Goal: Complete application form: Complete application form

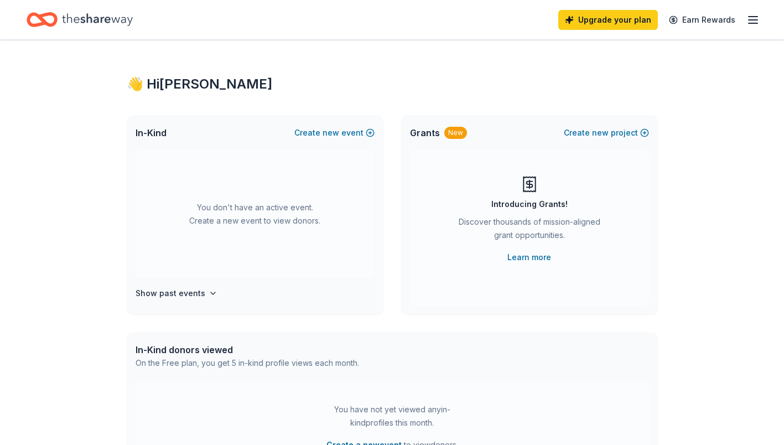
click at [755, 19] on icon "button" at bounding box center [752, 19] width 13 height 13
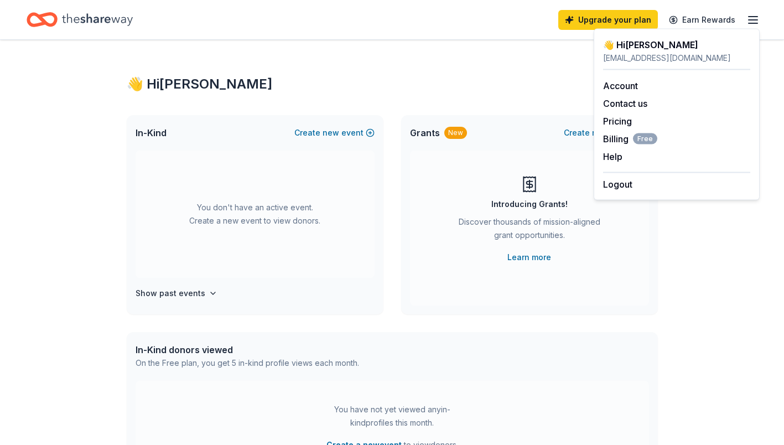
click at [425, 96] on div "👋 Hi [PERSON_NAME] In-Kind Create new event You don't have an active event. Cre…" at bounding box center [392, 363] width 567 height 646
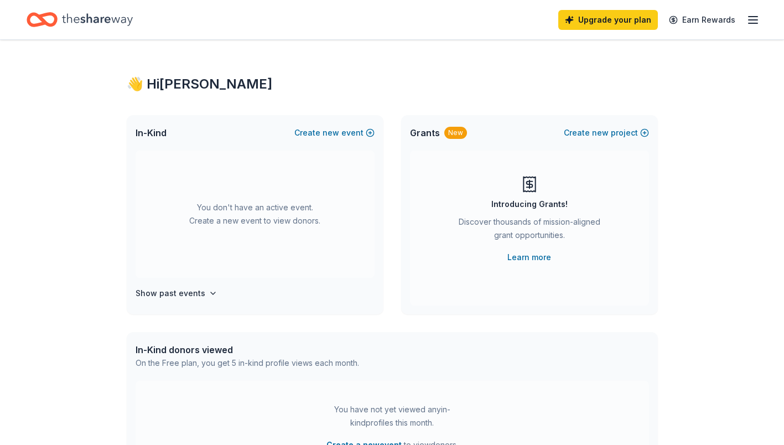
click at [346, 133] on button "Create new event" at bounding box center [334, 132] width 80 height 13
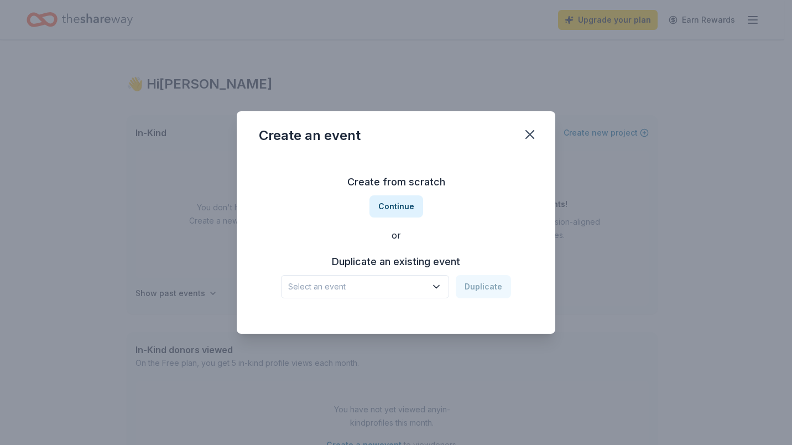
click at [433, 280] on button "Select an event" at bounding box center [365, 286] width 168 height 23
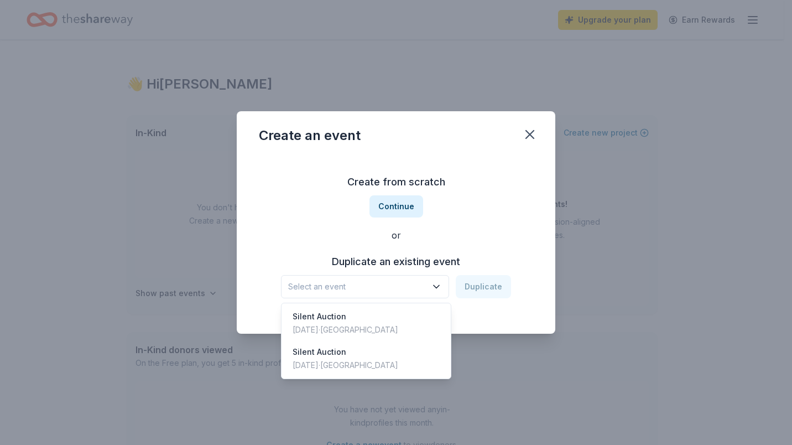
click at [411, 324] on div "Silent Auction [DATE] · [GEOGRAPHIC_DATA]" at bounding box center [366, 322] width 165 height 35
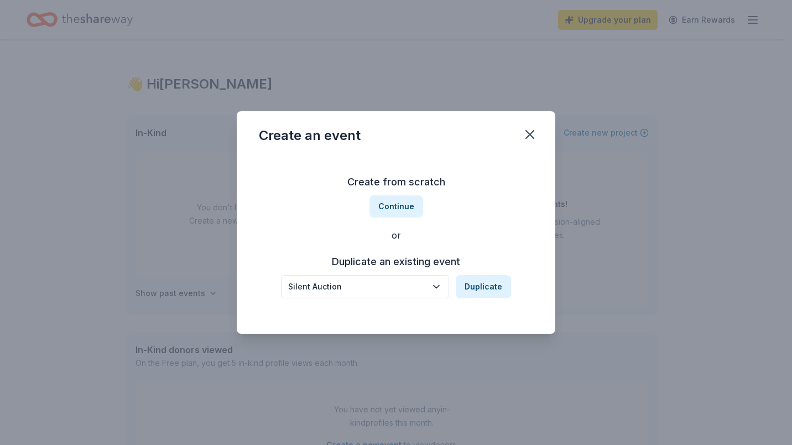
click at [481, 286] on button "Duplicate" at bounding box center [483, 286] width 55 height 23
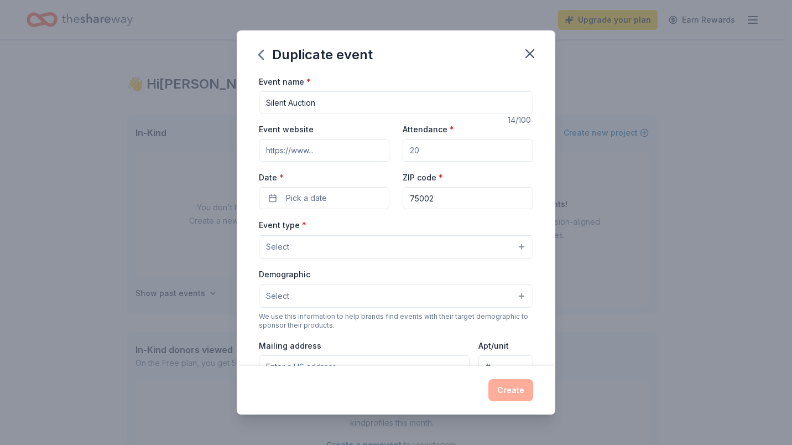
click at [320, 199] on span "Pick a date" at bounding box center [306, 197] width 41 height 13
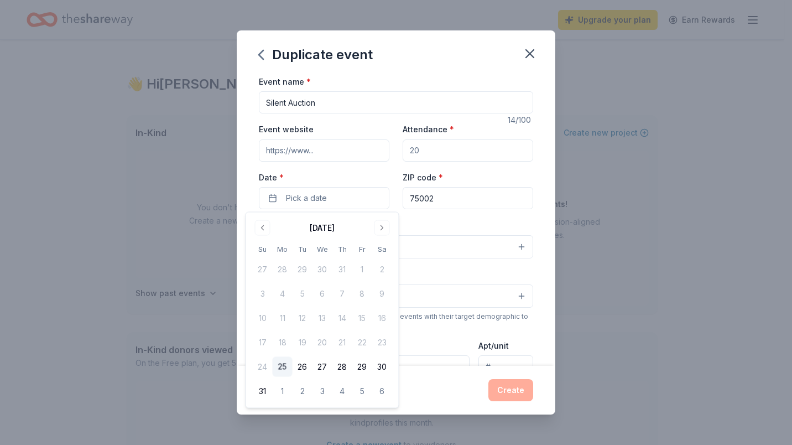
click at [377, 226] on button "Go to next month" at bounding box center [382, 227] width 15 height 15
click at [367, 319] on button "19" at bounding box center [362, 318] width 20 height 20
click at [460, 211] on div "Event name * Silent Auction 14 /100 Event website Attendance * Date * [DATE] ZI…" at bounding box center [396, 330] width 274 height 511
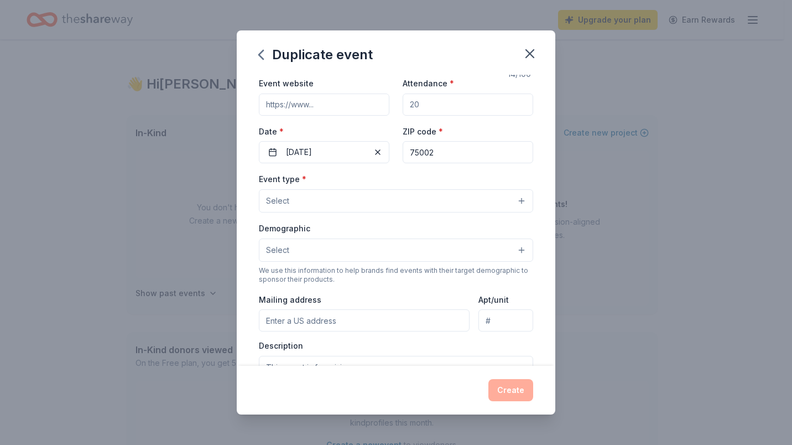
scroll to position [55, 0]
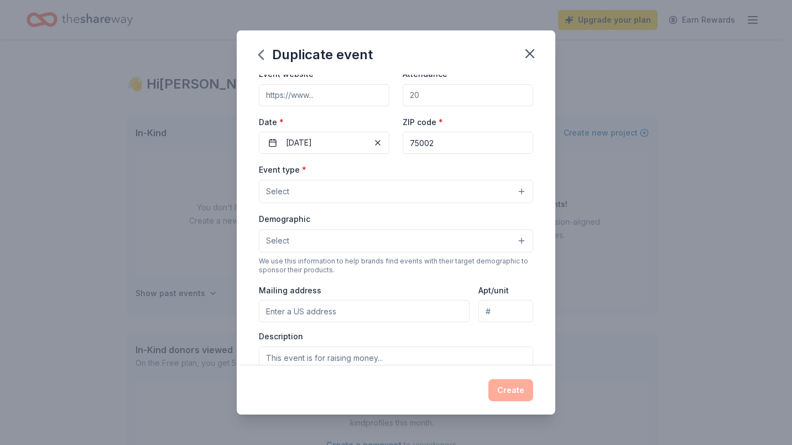
click at [511, 191] on button "Select" at bounding box center [396, 191] width 274 height 23
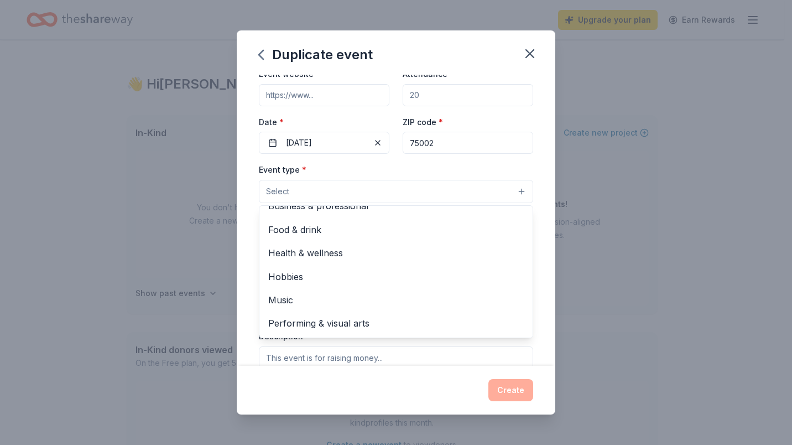
scroll to position [0, 0]
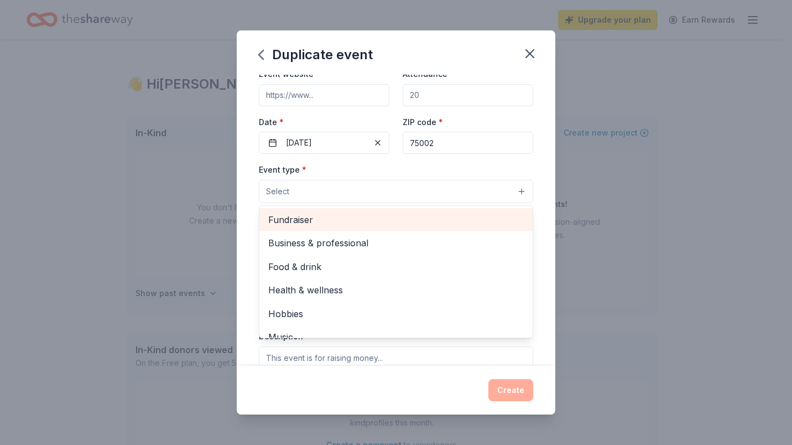
click at [356, 225] on span "Fundraiser" at bounding box center [396, 219] width 256 height 14
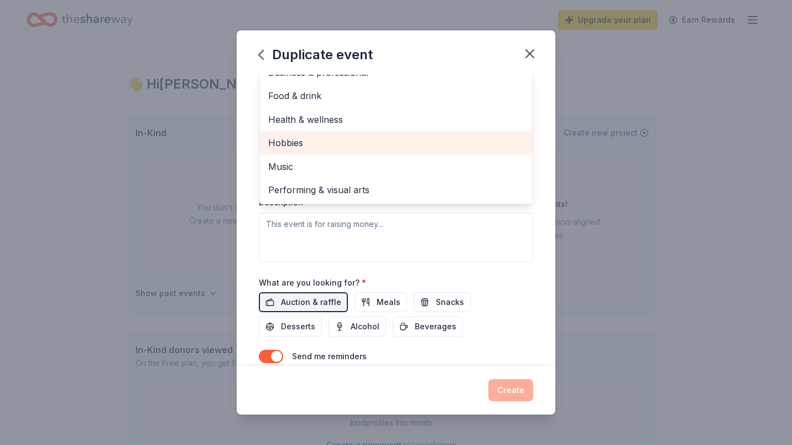
scroll to position [204, 0]
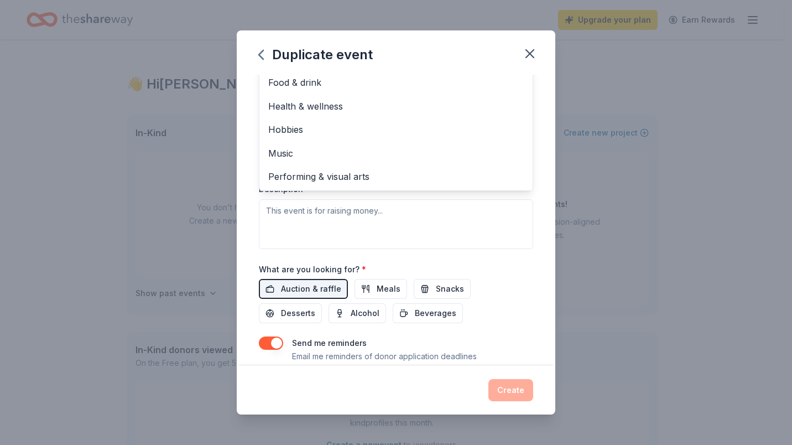
click at [535, 198] on div "Event name * Silent Auction 14 /100 Event website Attendance * Date * 09/19/202…" at bounding box center [396, 221] width 319 height 292
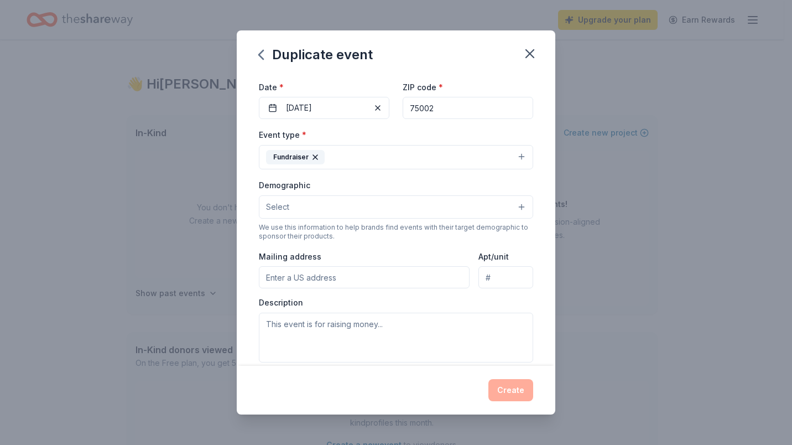
scroll to position [111, 0]
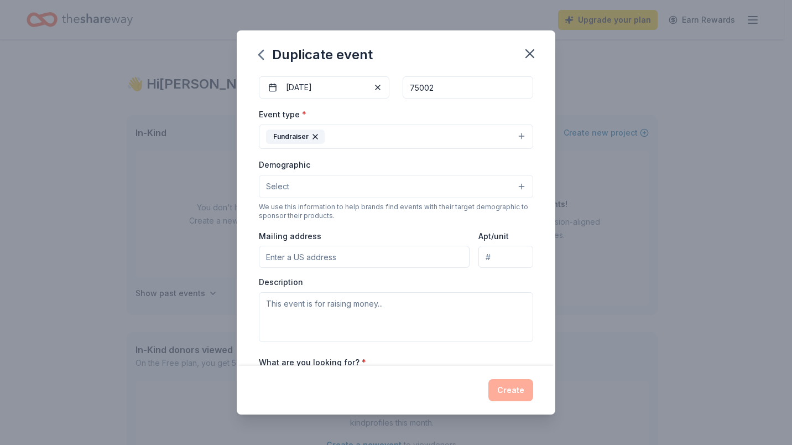
click at [339, 182] on button "Select" at bounding box center [396, 186] width 274 height 23
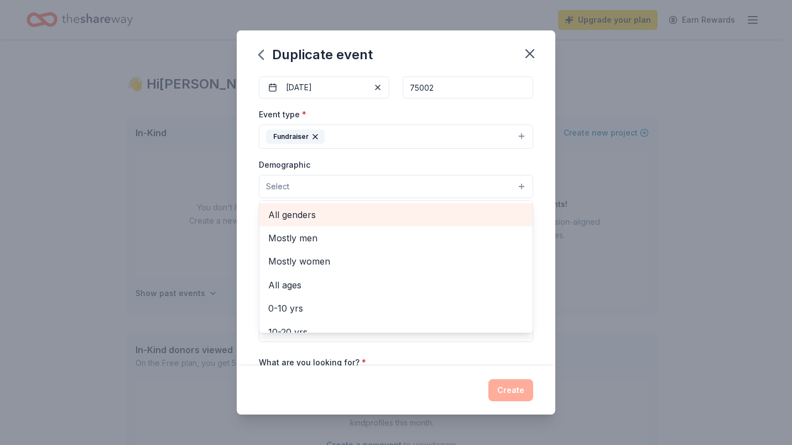
click at [376, 219] on span "All genders" at bounding box center [396, 214] width 256 height 14
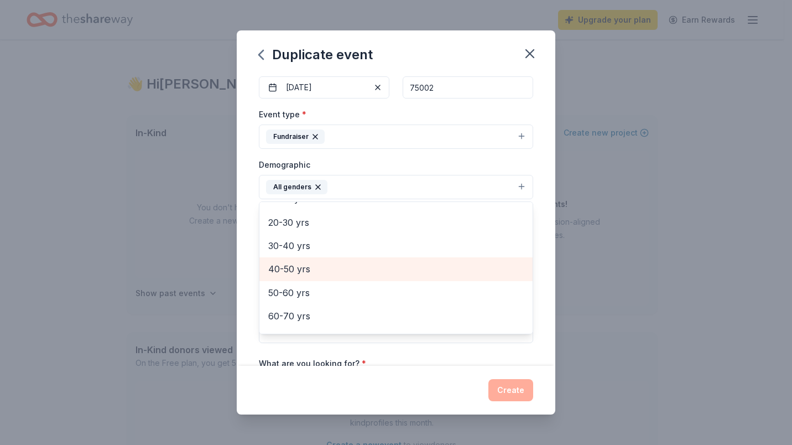
click at [365, 271] on span "40-50 yrs" at bounding box center [396, 269] width 256 height 14
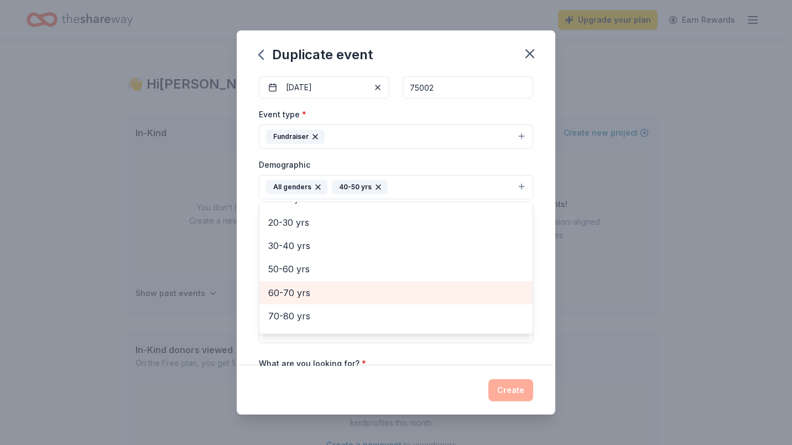
click at [362, 292] on span "60-70 yrs" at bounding box center [396, 292] width 256 height 14
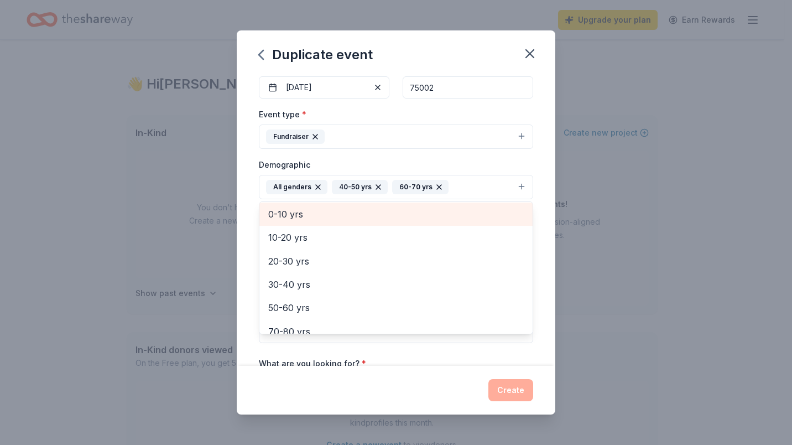
scroll to position [52, 0]
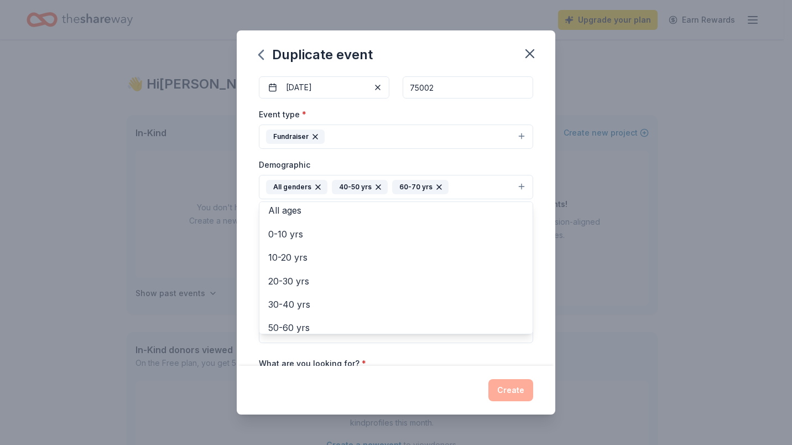
click at [537, 257] on div "Event name * Silent Auction 14 /100 Event website Attendance * Date * 09/19/202…" at bounding box center [396, 221] width 319 height 292
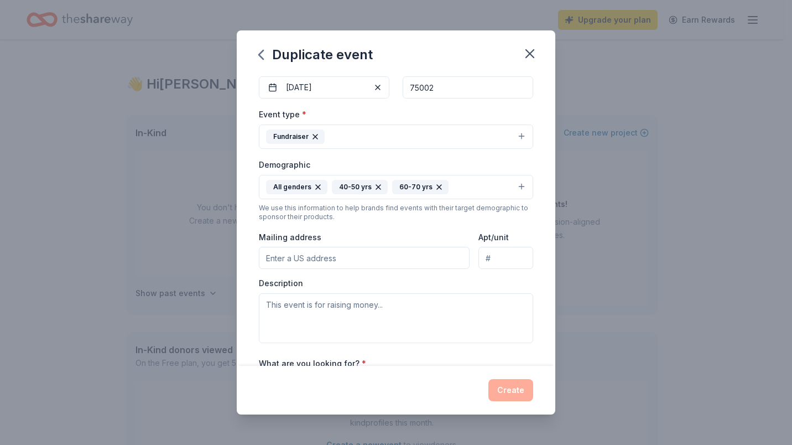
scroll to position [166, 0]
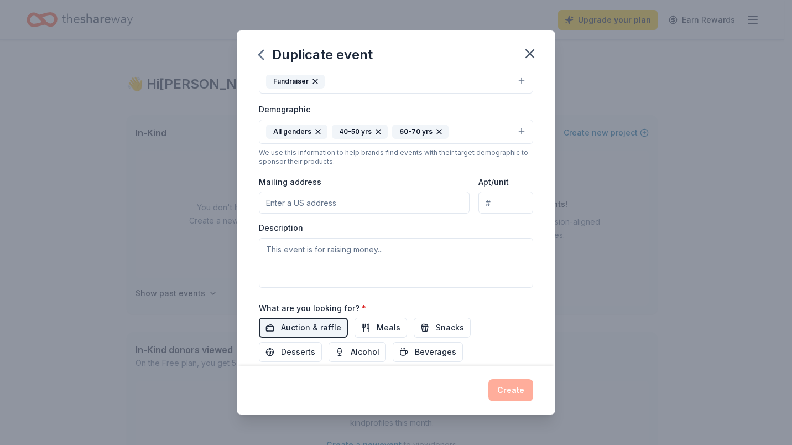
click at [366, 206] on input "Mailing address" at bounding box center [364, 202] width 211 height 22
type input "300 Rivercrest Blvd, Allen, TX 75002"
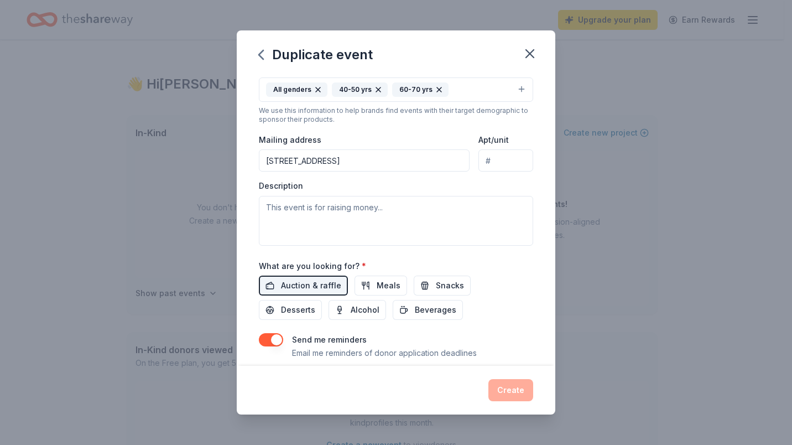
scroll to position [221, 0]
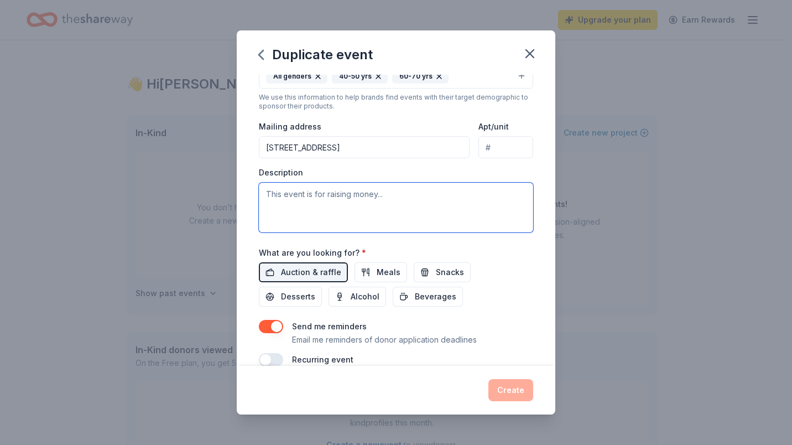
click at [361, 202] on textarea at bounding box center [396, 208] width 274 height 50
paste textarea "The Allen High School PTSA is excited to announce our upcoming Silent Auction, …"
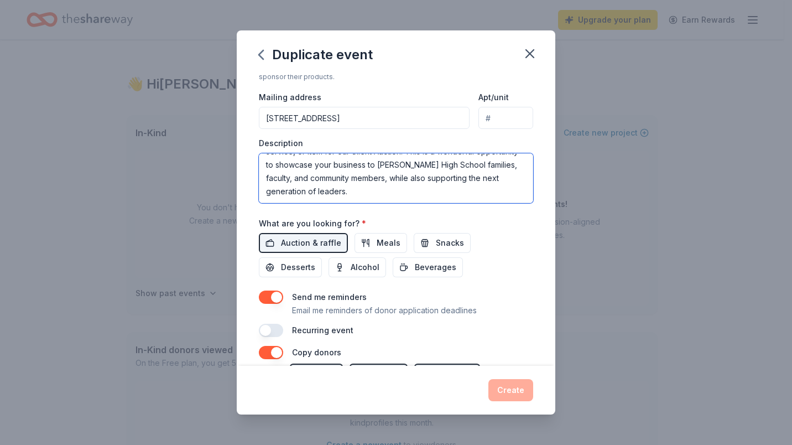
scroll to position [195, 0]
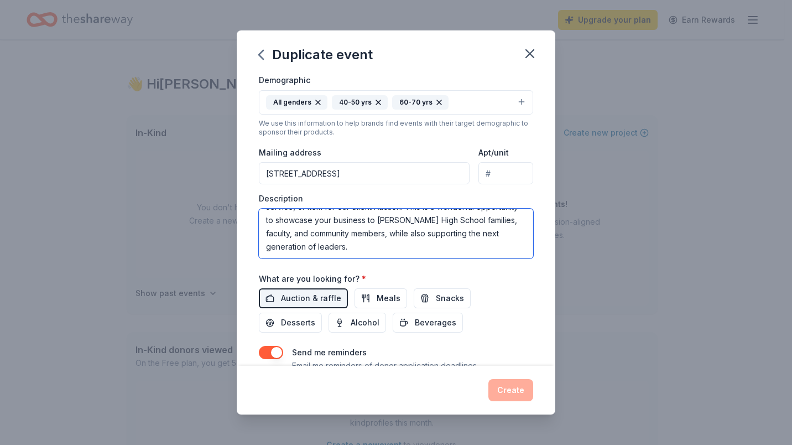
type textarea "The Allen High School PTSA is excited to announce our upcoming Silent Auction, …"
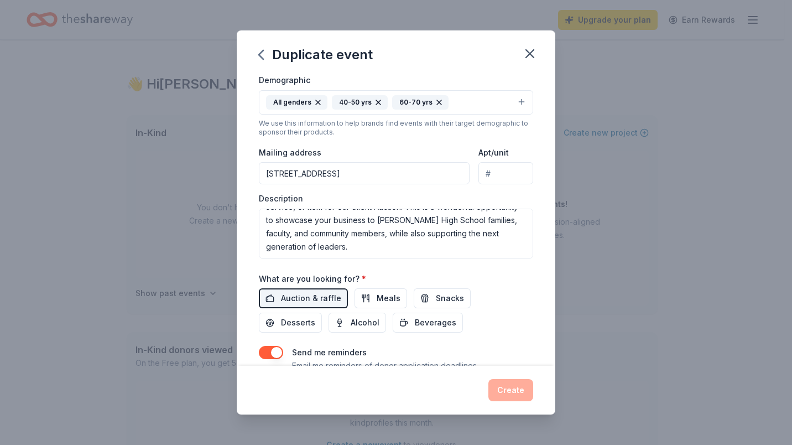
click at [426, 268] on div "Event name * Silent Auction 14 /100 Event website Attendance * Date * 09/19/202…" at bounding box center [396, 135] width 274 height 513
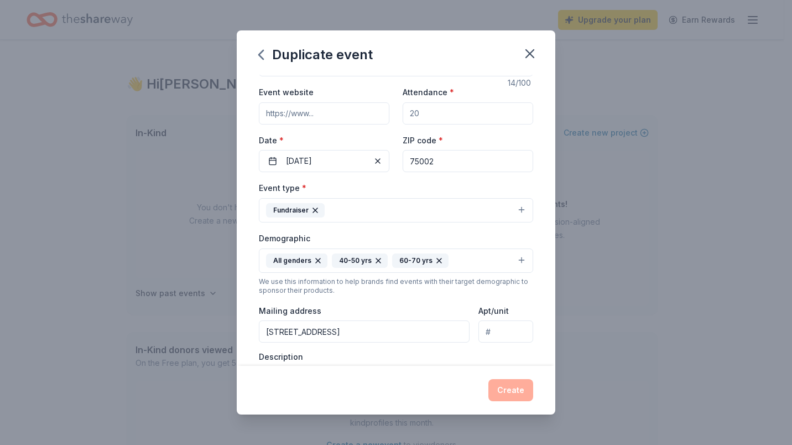
scroll to position [0, 0]
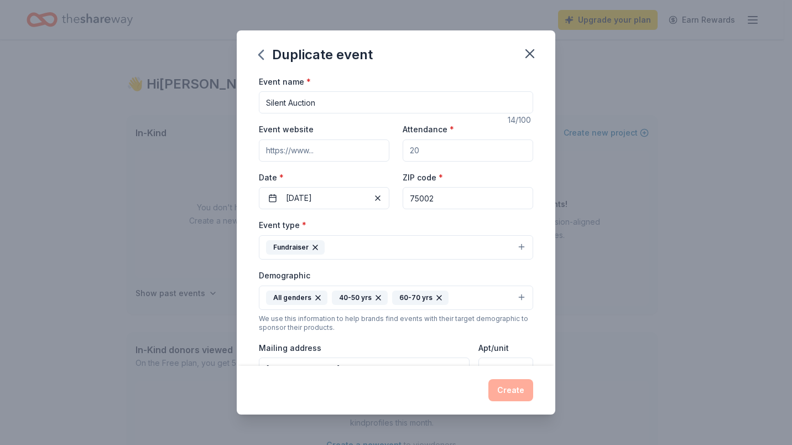
click at [306, 154] on input "Event website" at bounding box center [324, 150] width 131 height 22
paste input "https://ahslfcptsa.membershiptoolkit.com/"
type input "https://ahslfcptsa.membershiptoolkit.com/"
click at [446, 155] on input "Attendance *" at bounding box center [468, 150] width 131 height 22
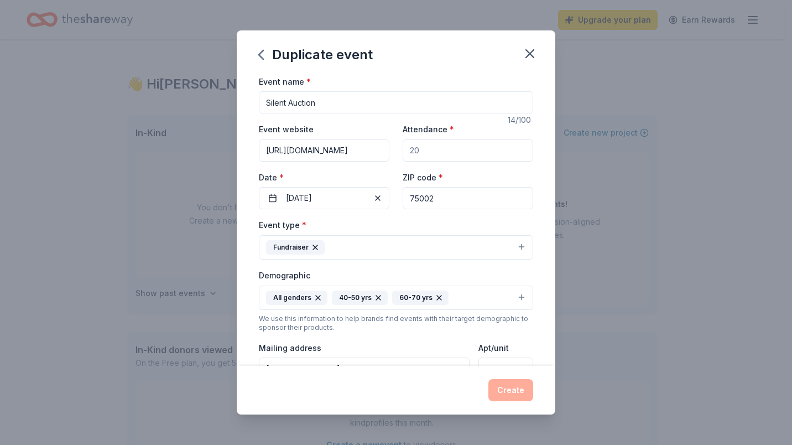
scroll to position [0, 0]
type input "5000"
click at [527, 172] on div "Event name * Silent Auction 14 /100 Event website https://ahslfcptsa.membership…" at bounding box center [396, 221] width 319 height 292
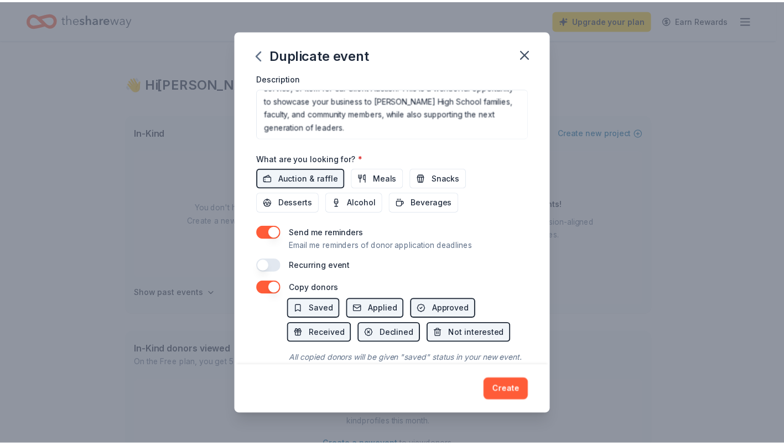
scroll to position [361, 0]
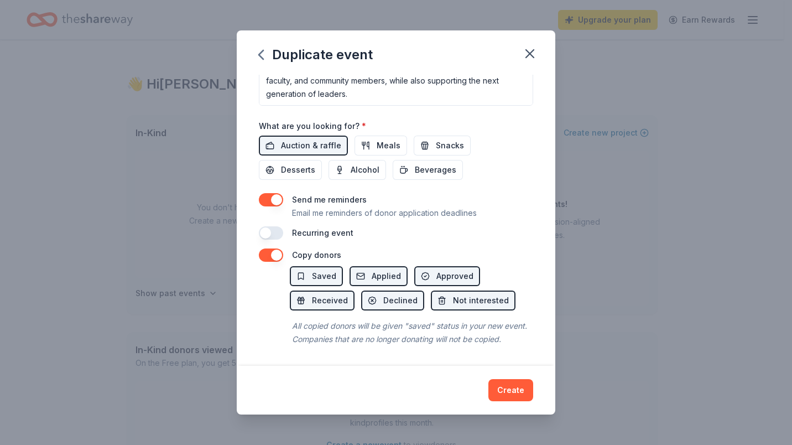
click at [513, 386] on button "Create" at bounding box center [511, 390] width 45 height 22
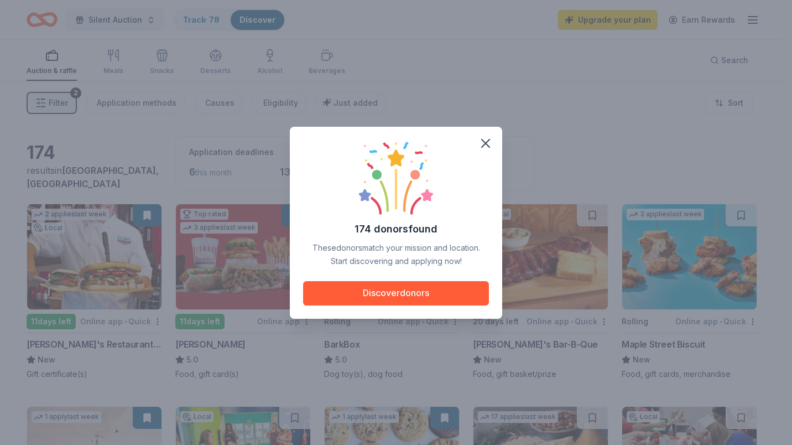
click at [424, 292] on button "Discover donors" at bounding box center [396, 293] width 186 height 24
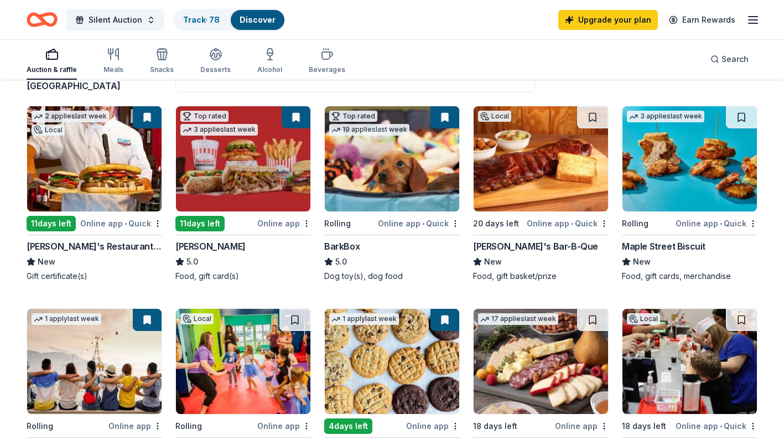
scroll to position [111, 0]
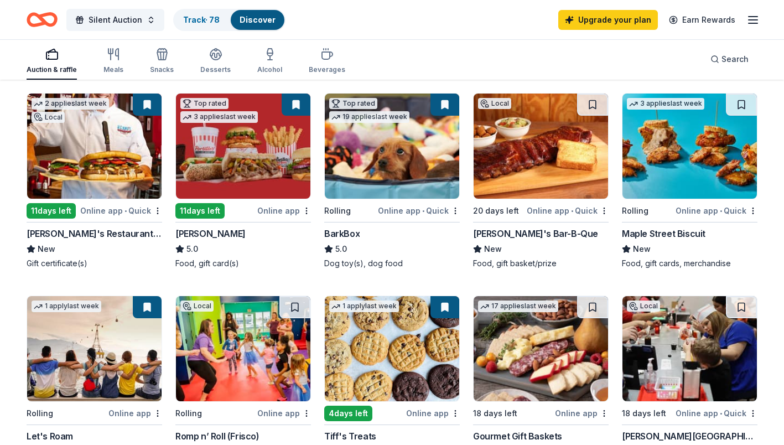
click at [276, 211] on div "Online app" at bounding box center [284, 211] width 54 height 14
click at [722, 241] on div "Maple Street Biscuit New Food, gift cards, merchandise" at bounding box center [690, 248] width 136 height 42
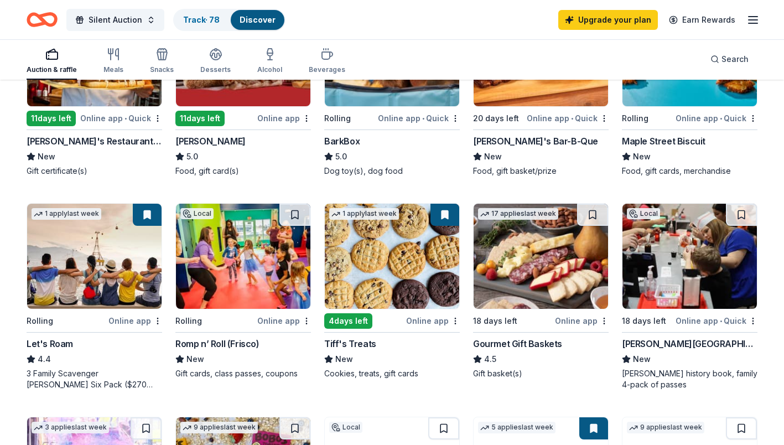
scroll to position [221, 0]
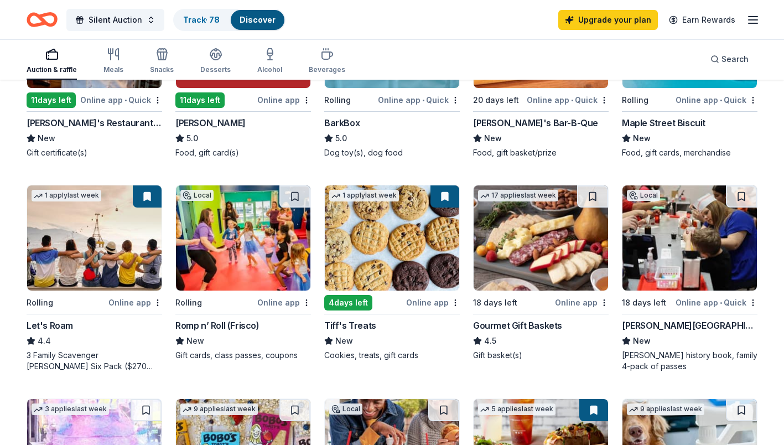
click at [424, 333] on div "Tiff's Treats New Cookies, treats, gift cards" at bounding box center [392, 340] width 136 height 42
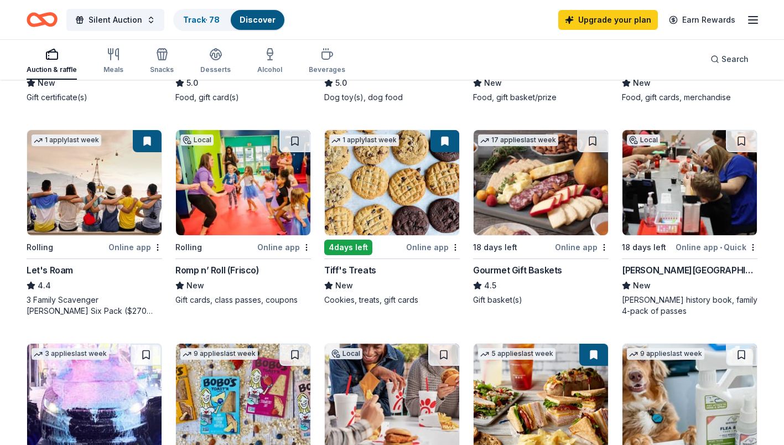
click at [97, 283] on div "4.4" at bounding box center [95, 285] width 136 height 13
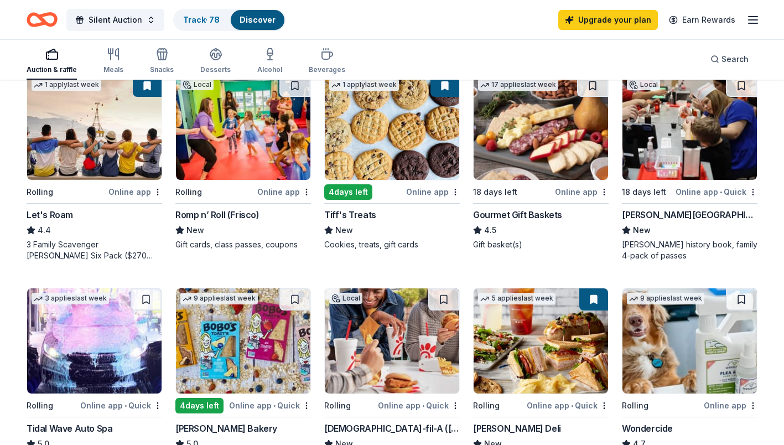
scroll to position [387, 0]
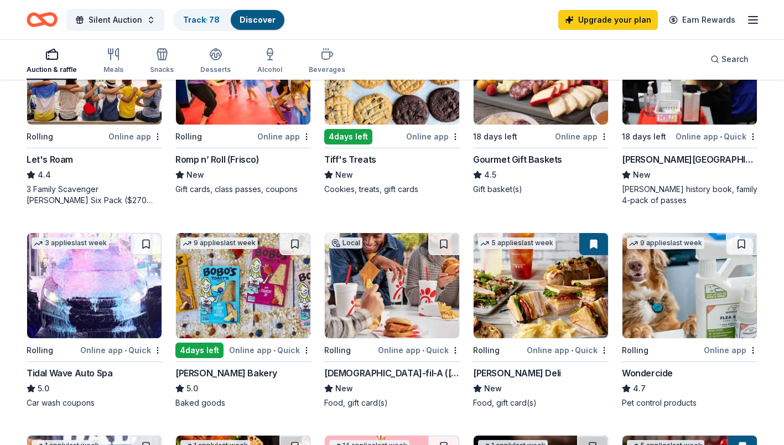
click at [725, 161] on div "Dr Pepper Museum" at bounding box center [690, 159] width 136 height 13
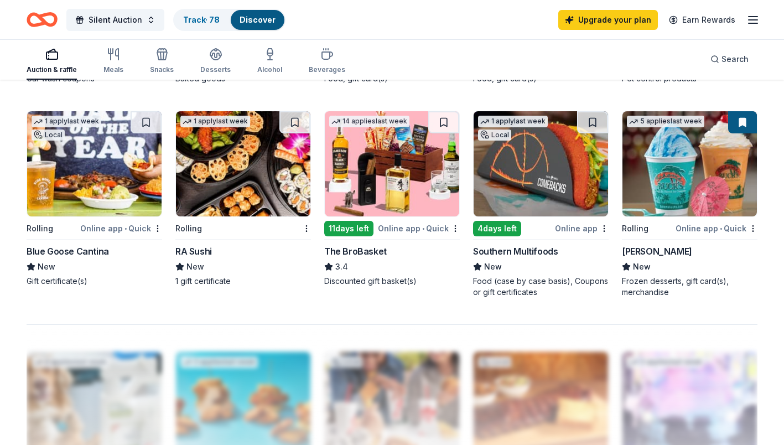
scroll to position [719, 0]
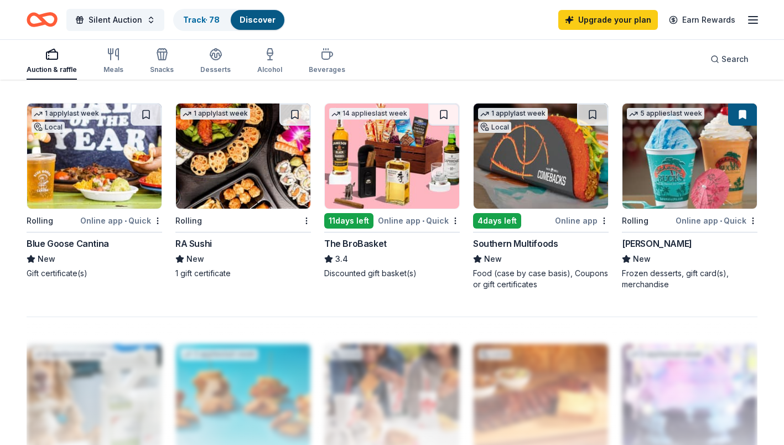
click at [736, 251] on div "Bahama Buck's New Frozen desserts, gift card(s), merchandise" at bounding box center [690, 263] width 136 height 53
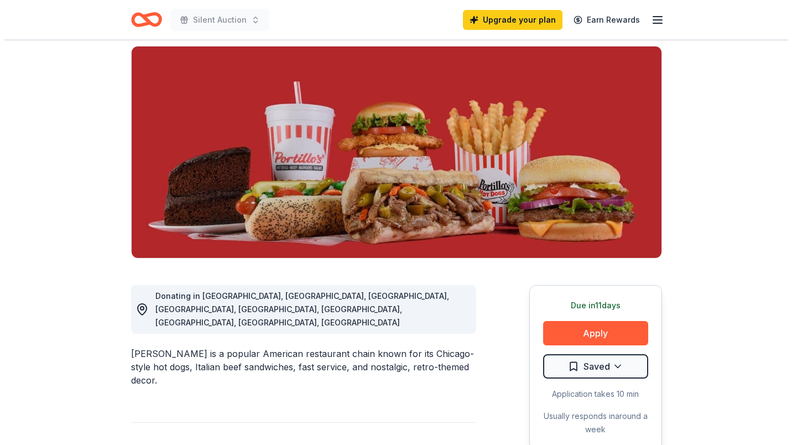
scroll to position [111, 0]
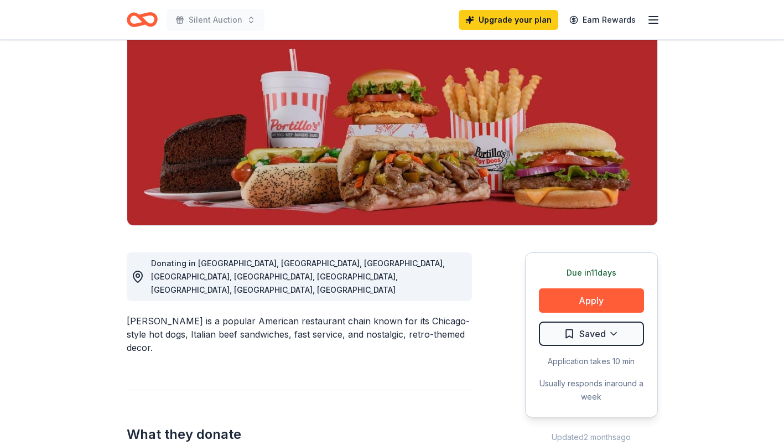
click at [597, 301] on button "Apply" at bounding box center [591, 300] width 105 height 24
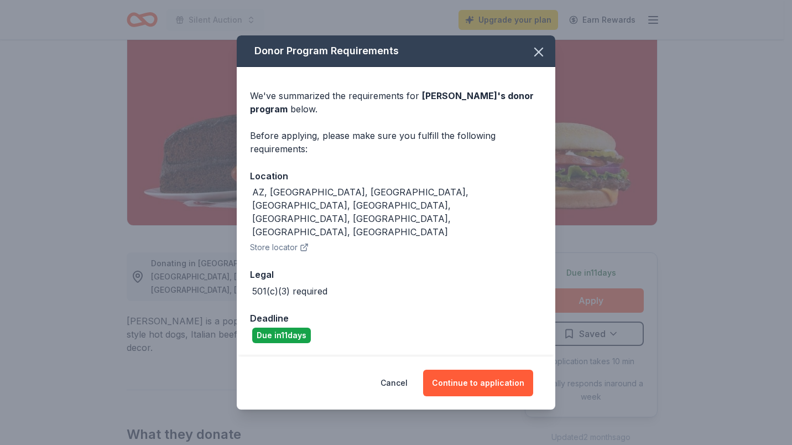
click at [486, 370] on button "Continue to application" at bounding box center [478, 383] width 110 height 27
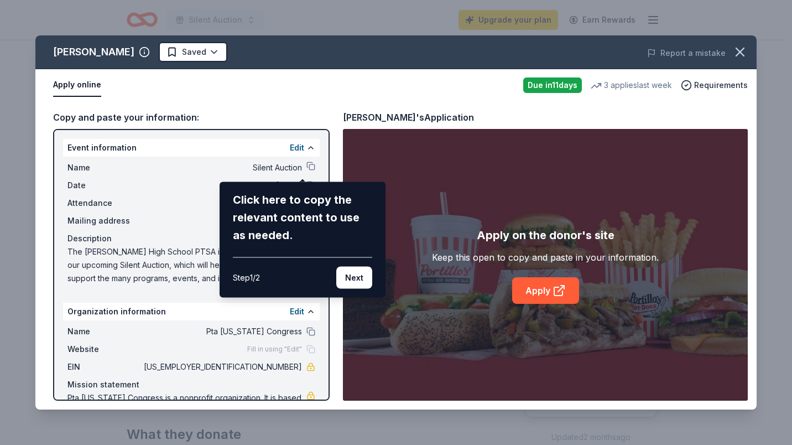
click at [352, 276] on button "Next" at bounding box center [354, 278] width 36 height 22
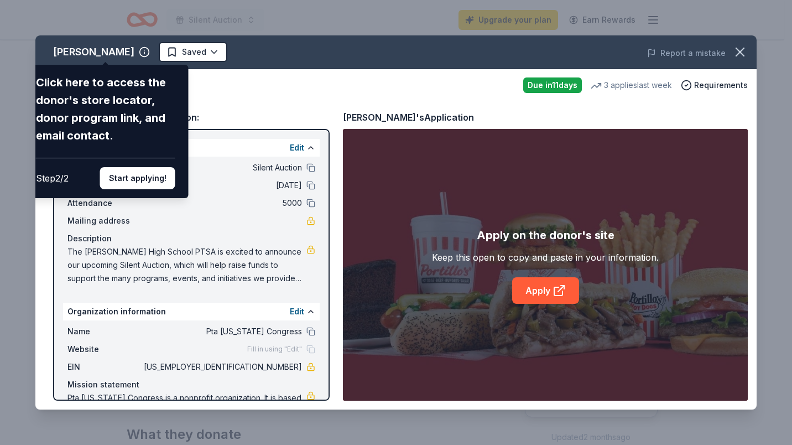
click at [129, 179] on button "Start applying!" at bounding box center [137, 178] width 75 height 22
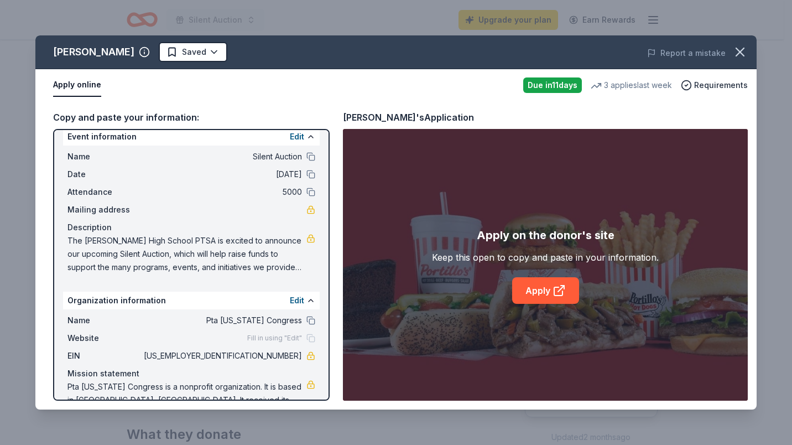
scroll to position [0, 0]
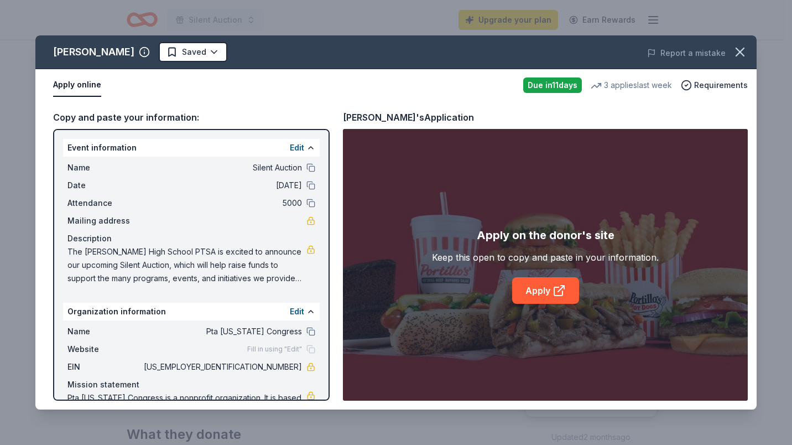
click at [307, 330] on button at bounding box center [311, 331] width 9 height 9
click at [266, 329] on span "Pta Texas Congress" at bounding box center [222, 331] width 160 height 13
click at [295, 308] on button "Edit" at bounding box center [297, 311] width 14 height 13
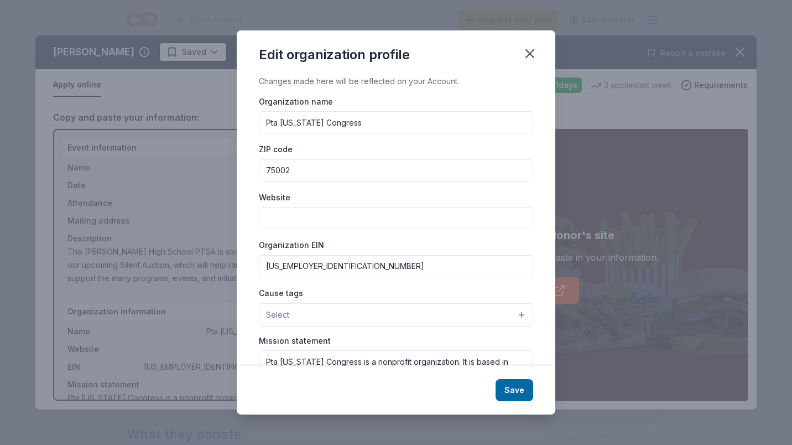
drag, startPoint x: 356, startPoint y: 121, endPoint x: 242, endPoint y: 122, distance: 114.5
click at [242, 122] on div "Changes made here will be reflected on your Account. Organization name Pta Texa…" at bounding box center [396, 221] width 319 height 292
type input "[PERSON_NAME] High School PTSA"
click at [512, 386] on button "Save" at bounding box center [515, 390] width 38 height 22
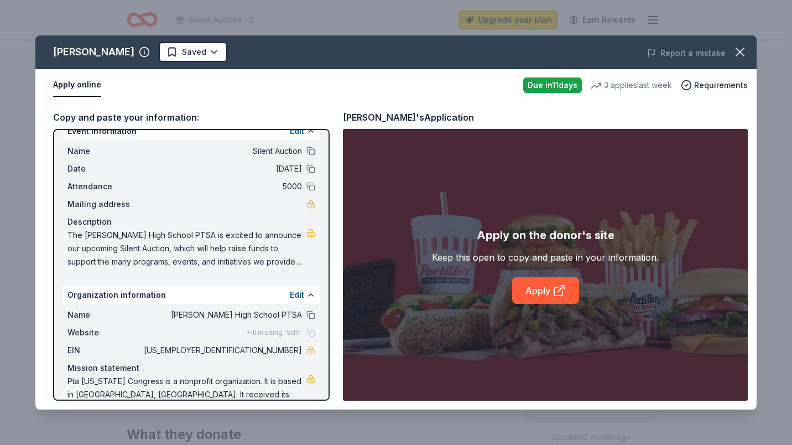
scroll to position [32, 0]
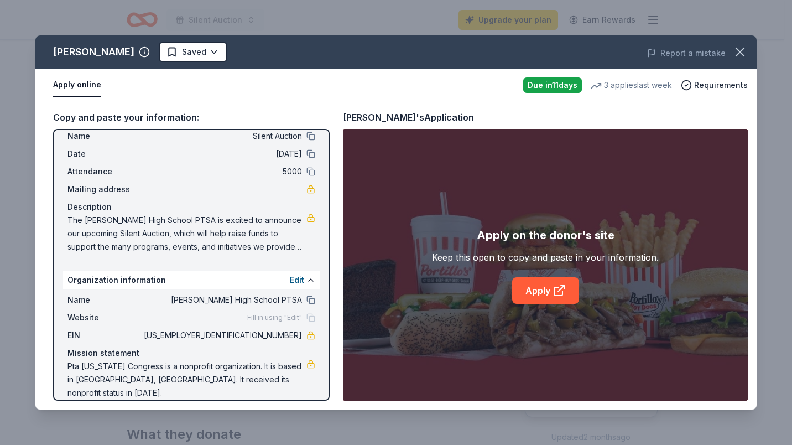
click at [290, 280] on button "Edit" at bounding box center [297, 279] width 14 height 13
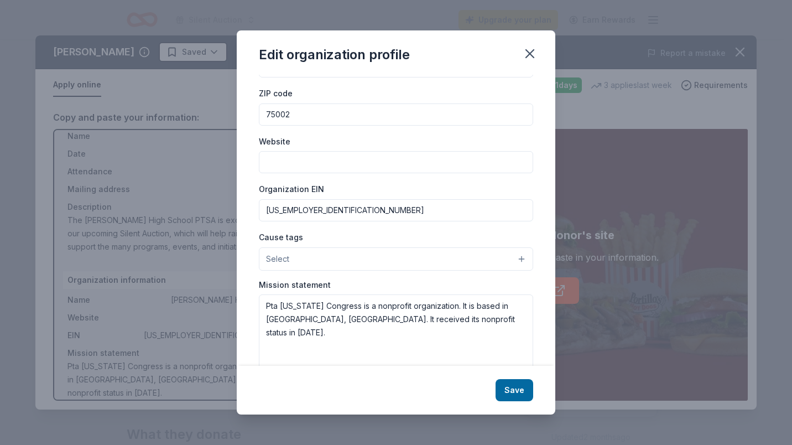
scroll to position [78, 0]
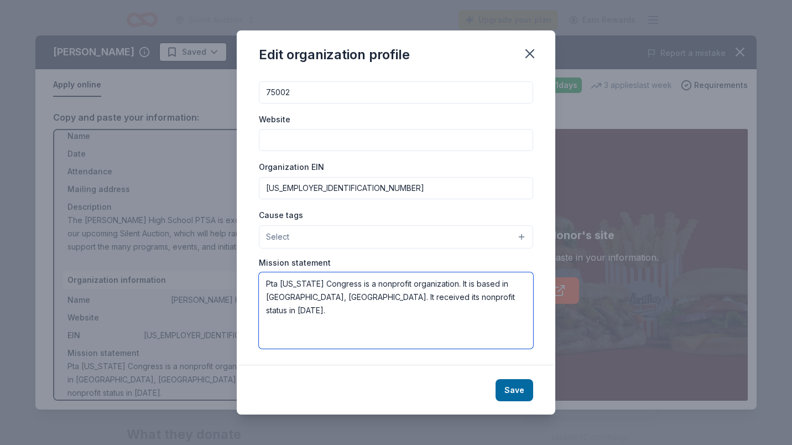
drag, startPoint x: 440, startPoint y: 305, endPoint x: 253, endPoint y: 283, distance: 187.8
click at [255, 282] on div "Changes made here will be reflected on your Account. Organization name Allen Hi…" at bounding box center [396, 221] width 319 height 292
paste textarea
type textarea "Pta Texas Congress"
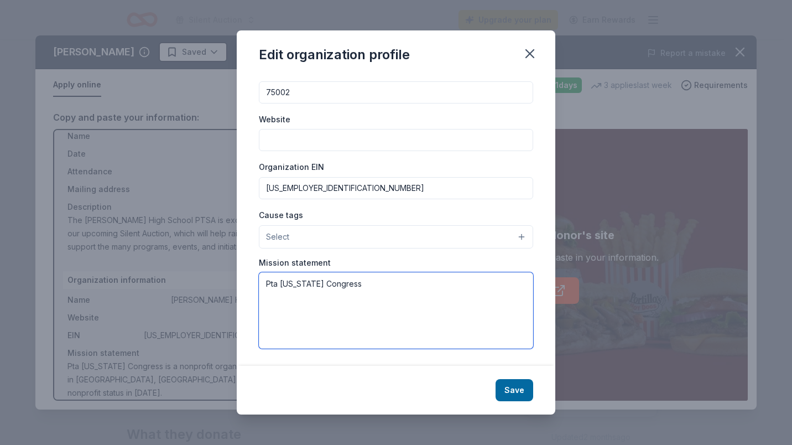
drag, startPoint x: 352, startPoint y: 283, endPoint x: 198, endPoint y: 278, distance: 153.9
click at [198, 278] on div "Edit organization profile Changes made here will be reflected on your Account. …" at bounding box center [396, 222] width 792 height 445
click at [299, 283] on textarea at bounding box center [396, 310] width 274 height 76
paste textarea "Each year, the PTSA funds and organizes events like teacher appreciation activi…"
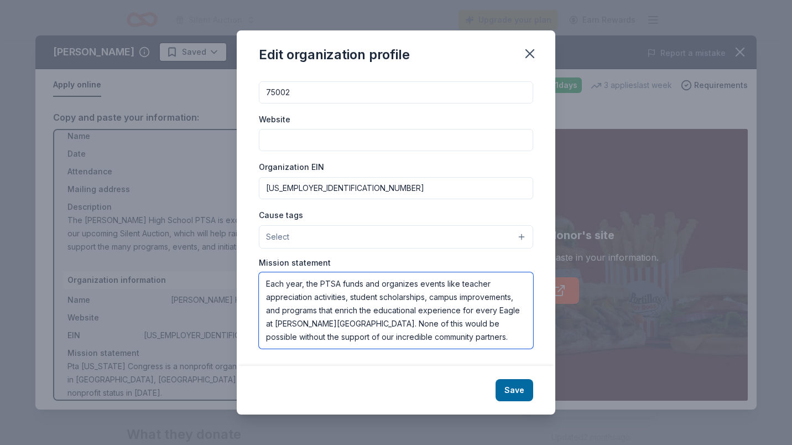
type textarea "Each year, the PTSA funds and organizes events like teacher appreciation activi…"
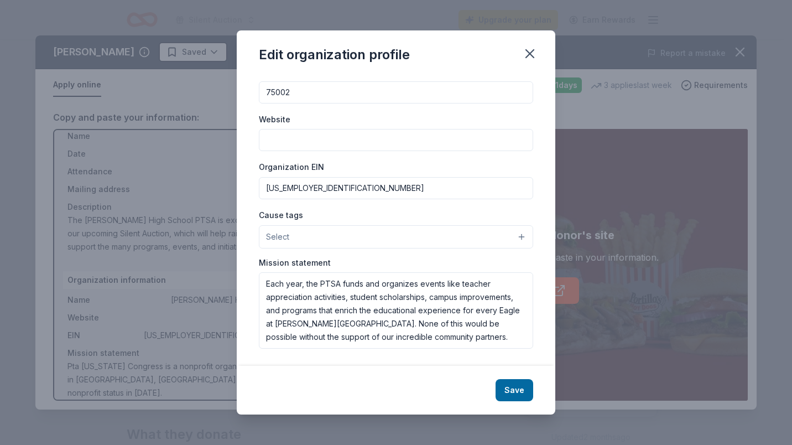
click at [507, 385] on button "Save" at bounding box center [515, 390] width 38 height 22
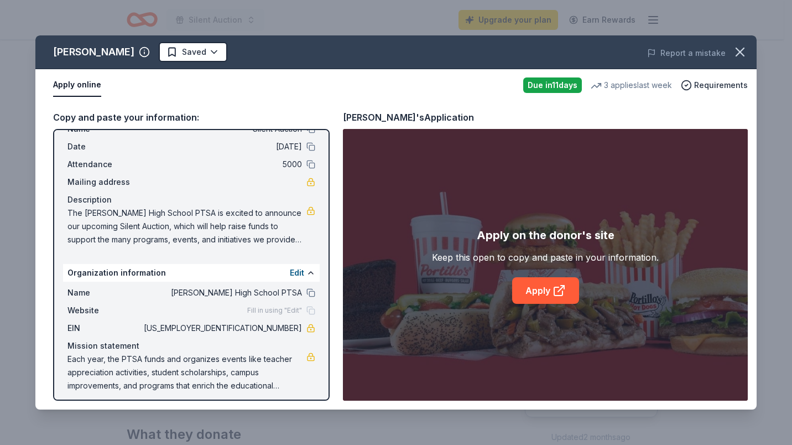
scroll to position [45, 0]
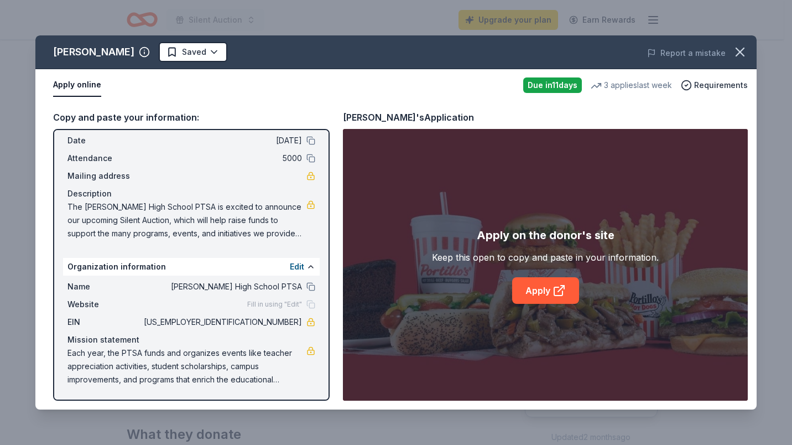
click at [292, 265] on button "Edit" at bounding box center [297, 266] width 14 height 13
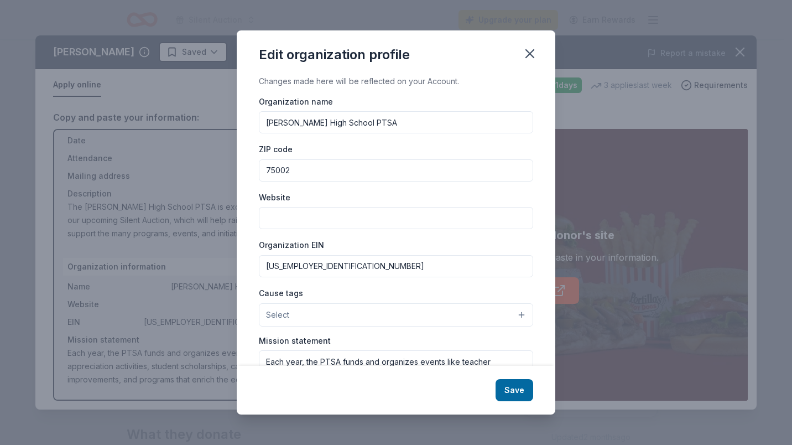
click at [298, 221] on input "Website" at bounding box center [396, 218] width 274 height 22
paste input "https://ahslfcptsa.membershiptoolkit.com/"
type input "https://ahslfcptsa.membershiptoolkit.com/"
click at [520, 388] on button "Save" at bounding box center [515, 390] width 38 height 22
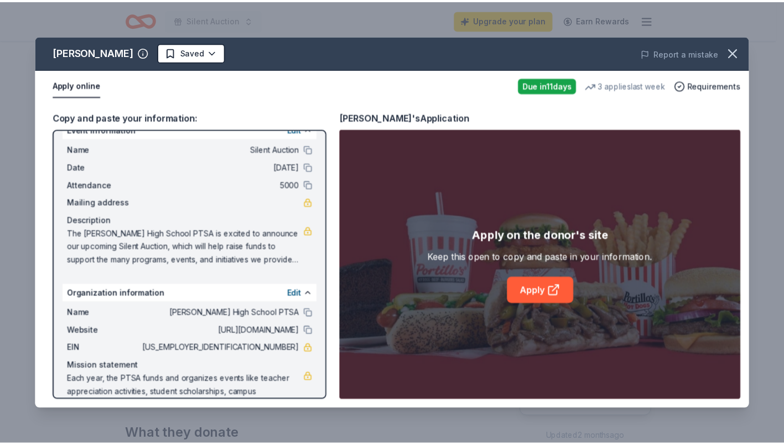
scroll to position [0, 0]
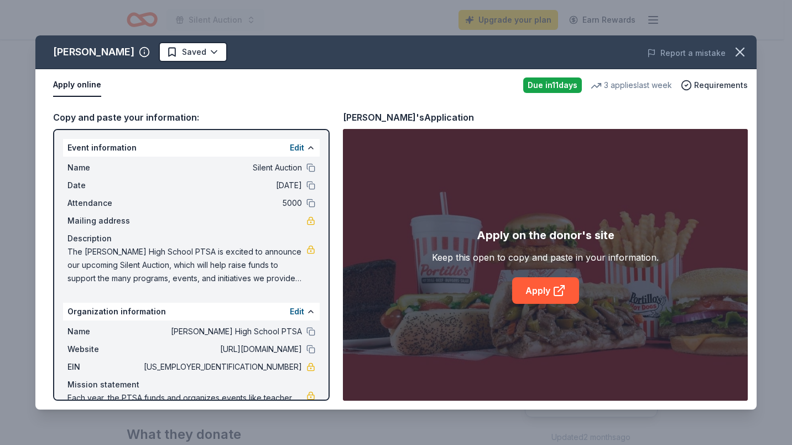
click at [548, 288] on link "Apply" at bounding box center [545, 290] width 67 height 27
click at [742, 50] on icon "button" at bounding box center [740, 52] width 8 height 8
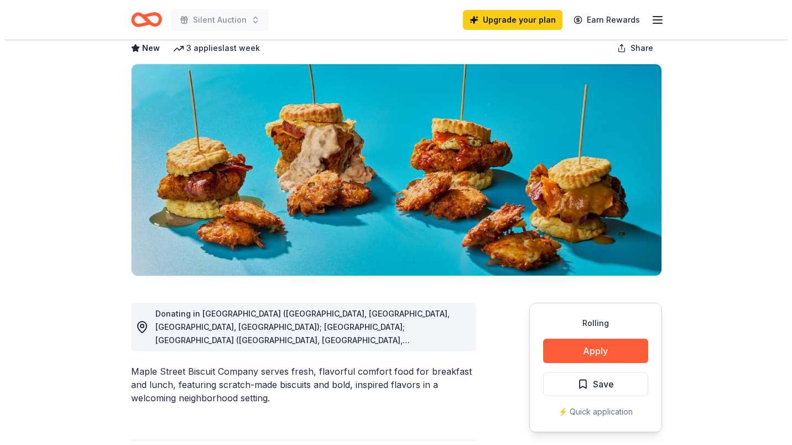
scroll to position [166, 0]
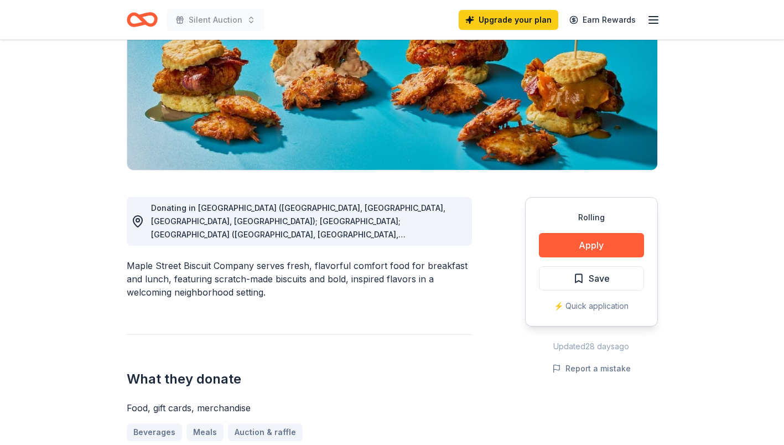
click at [595, 246] on button "Apply" at bounding box center [591, 245] width 105 height 24
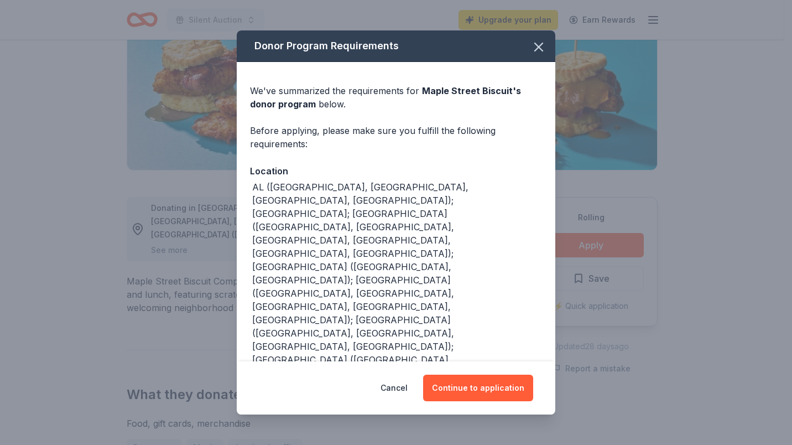
click at [482, 392] on button "Continue to application" at bounding box center [478, 388] width 110 height 27
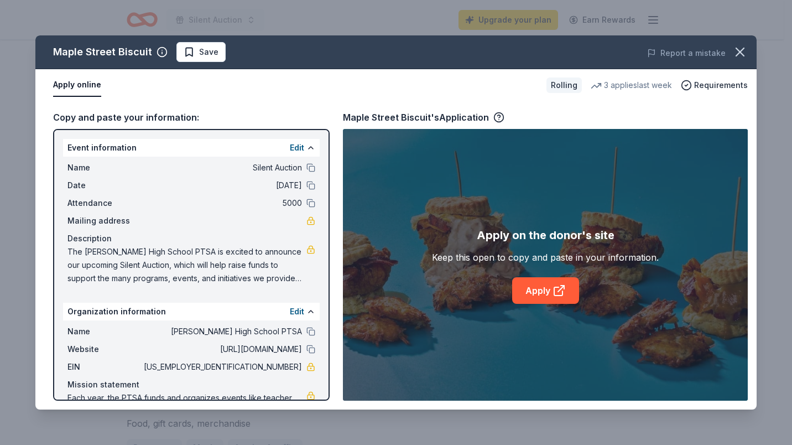
scroll to position [45, 0]
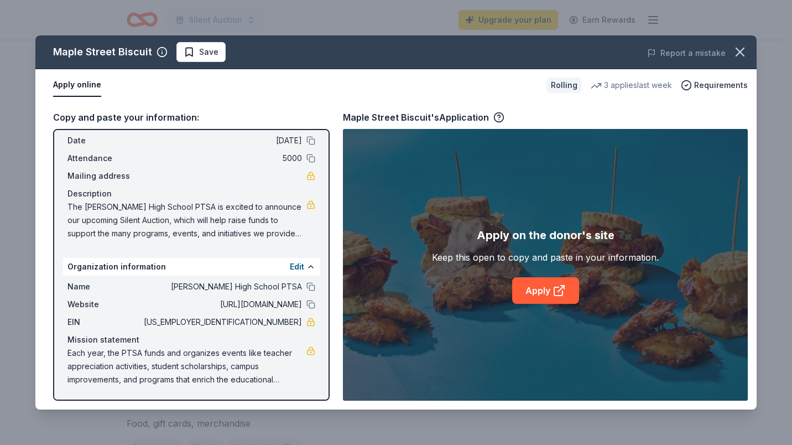
click at [554, 289] on icon at bounding box center [558, 291] width 8 height 8
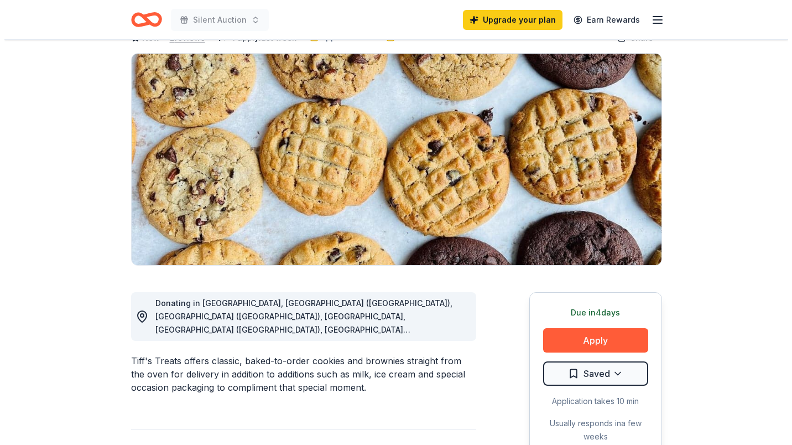
scroll to position [166, 0]
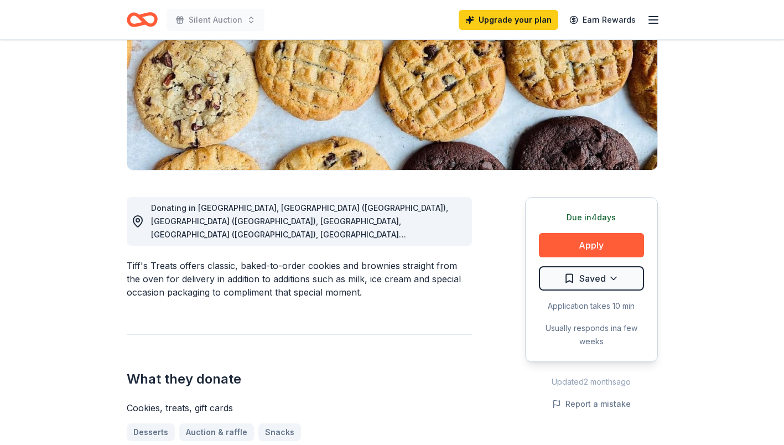
click at [568, 238] on button "Apply" at bounding box center [591, 245] width 105 height 24
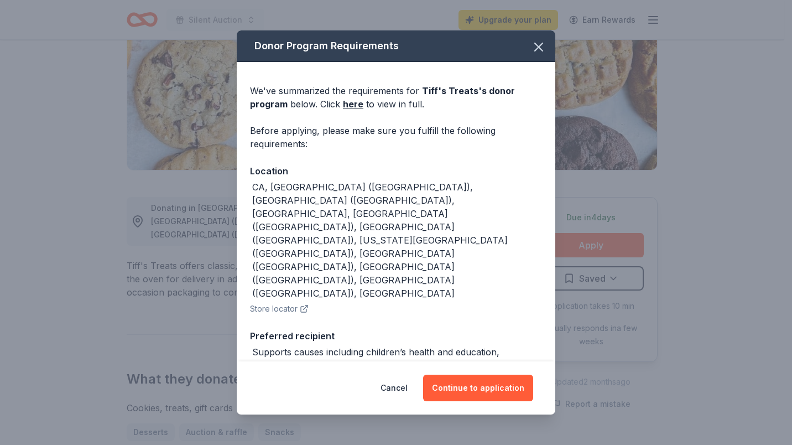
click at [474, 405] on div "Cancel Continue to application" at bounding box center [396, 387] width 319 height 53
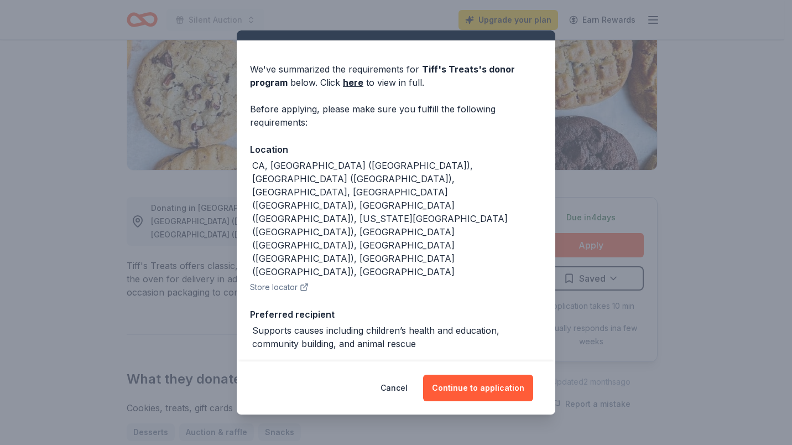
scroll to position [33, 0]
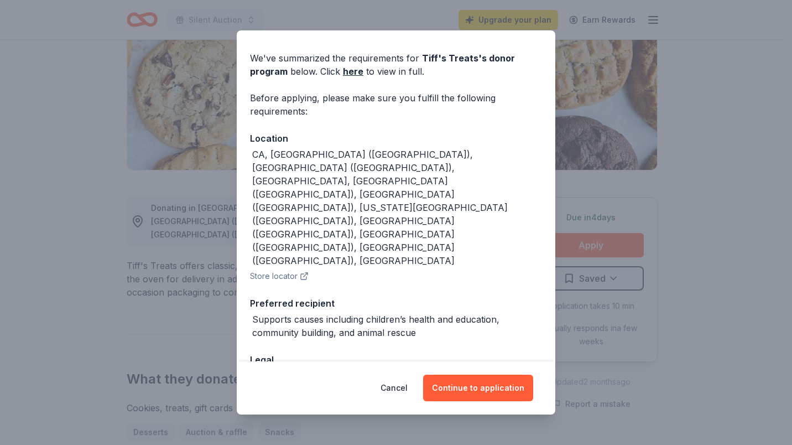
click at [284, 269] on button "Store locator" at bounding box center [279, 275] width 59 height 13
click at [493, 386] on button "Continue to application" at bounding box center [478, 388] width 110 height 27
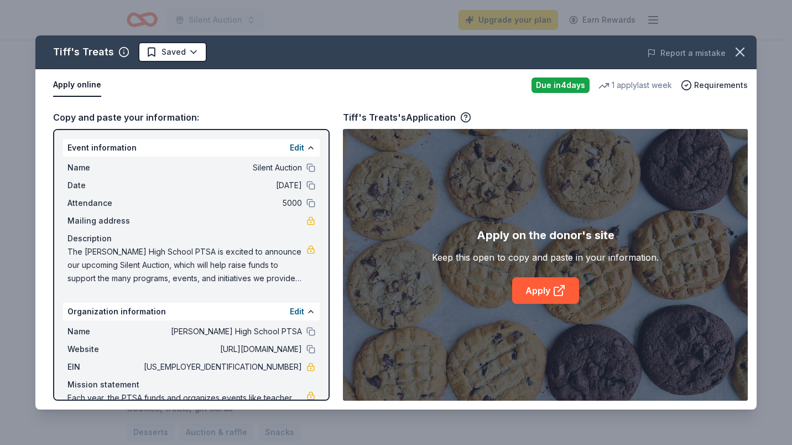
click at [554, 290] on icon at bounding box center [558, 291] width 8 height 8
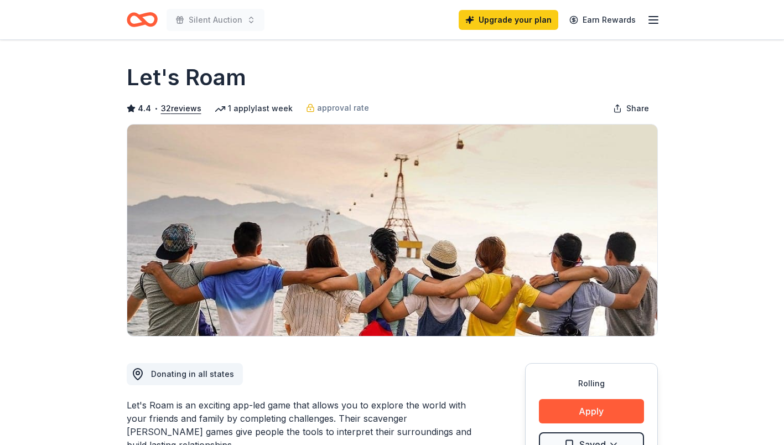
click at [612, 416] on button "Apply" at bounding box center [591, 411] width 105 height 24
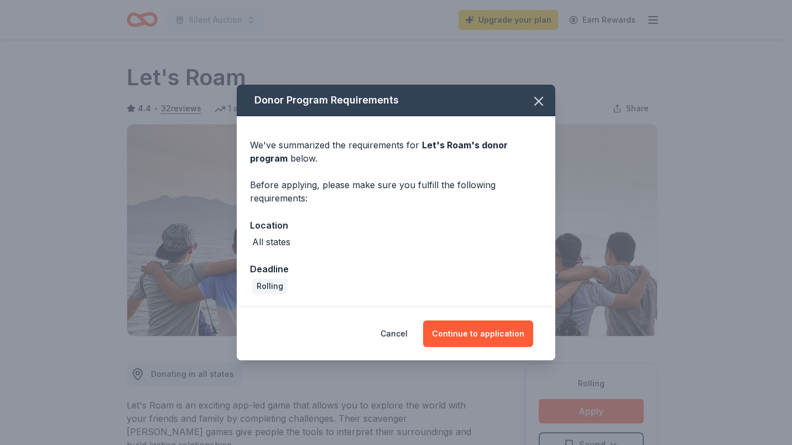
click at [486, 327] on button "Continue to application" at bounding box center [478, 333] width 110 height 27
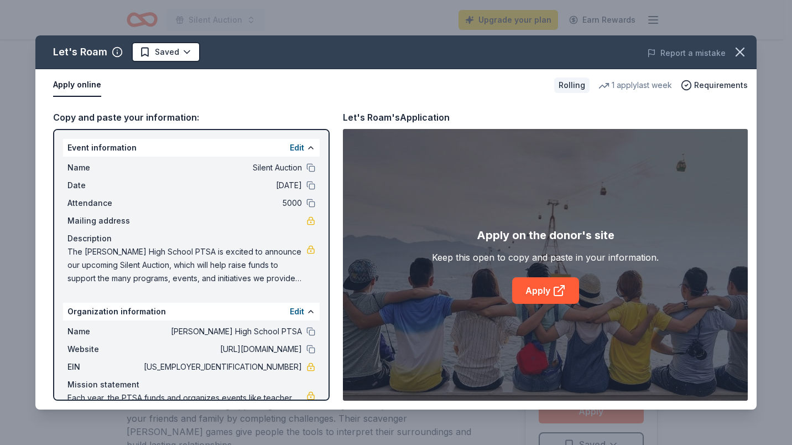
click at [538, 295] on link "Apply" at bounding box center [545, 290] width 67 height 27
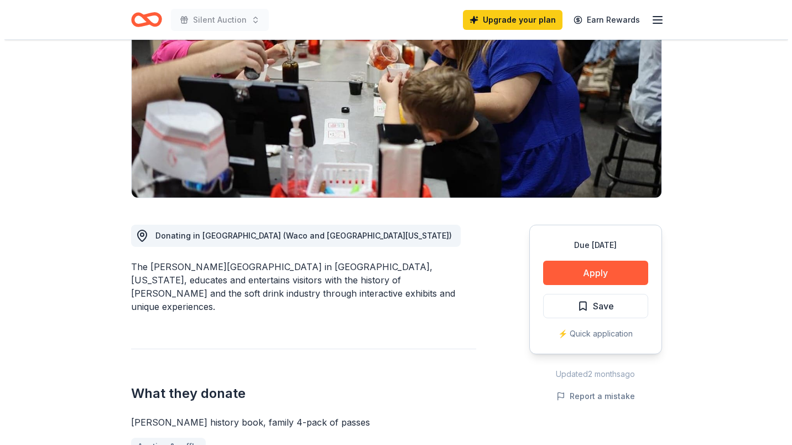
scroll to position [166, 0]
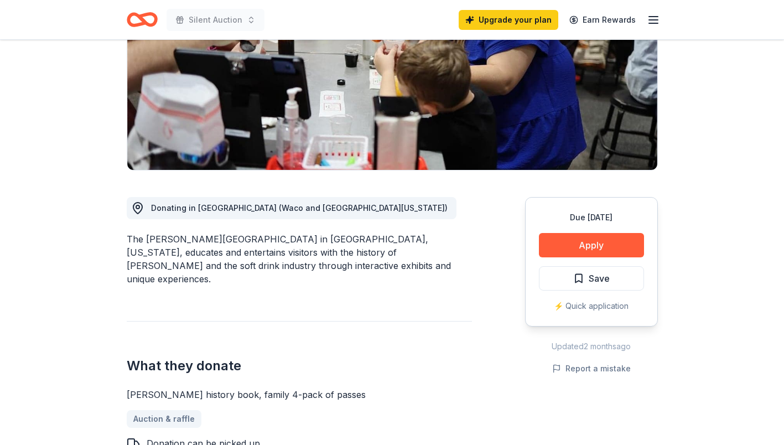
click at [573, 242] on button "Apply" at bounding box center [591, 245] width 105 height 24
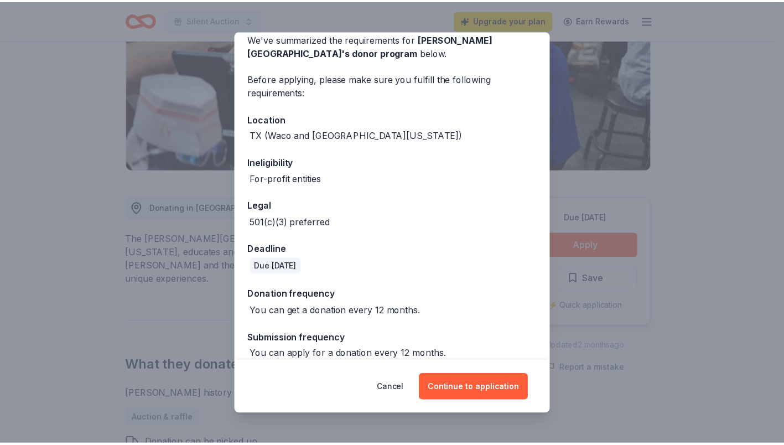
scroll to position [64, 0]
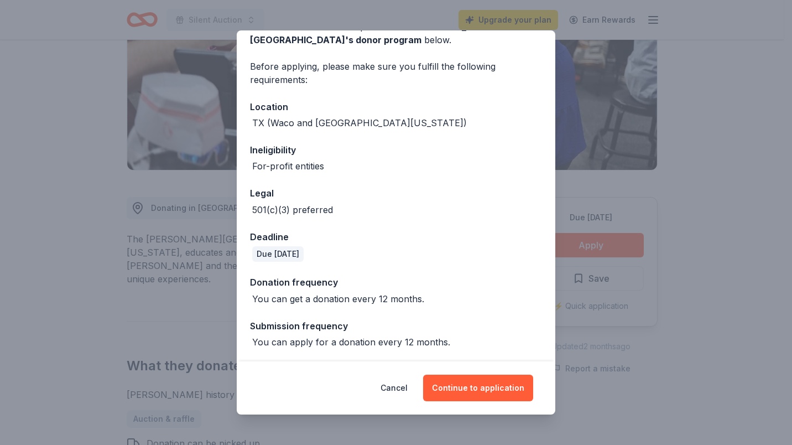
click at [470, 389] on button "Continue to application" at bounding box center [478, 388] width 110 height 27
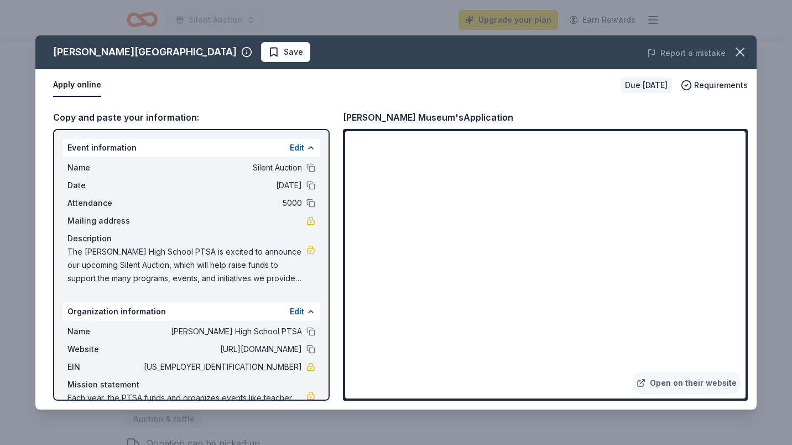
click at [738, 50] on icon "button" at bounding box center [740, 52] width 8 height 8
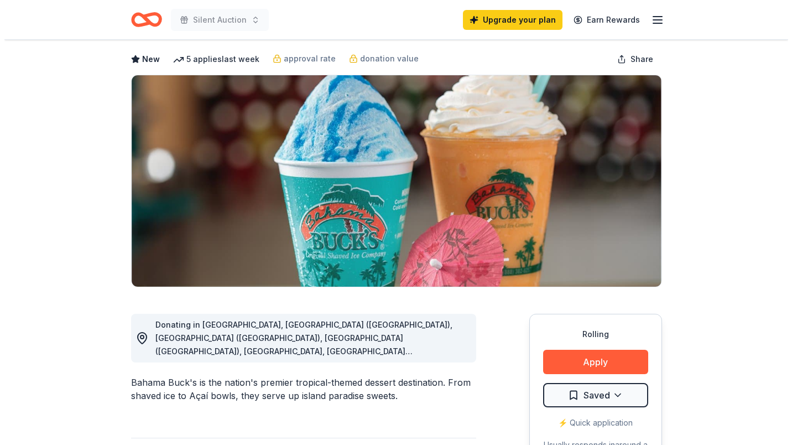
scroll to position [111, 0]
